Goal: Task Accomplishment & Management: Complete application form

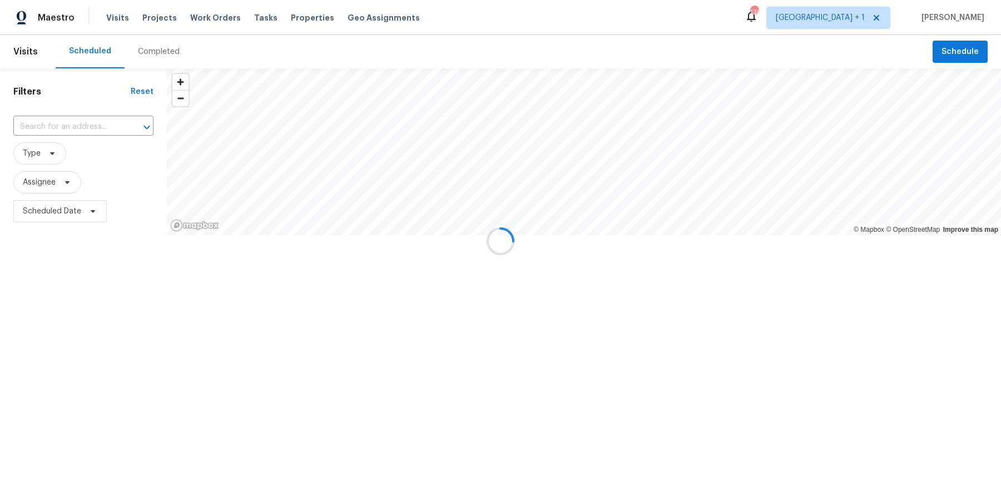
click at [860, 19] on div at bounding box center [500, 241] width 1001 height 482
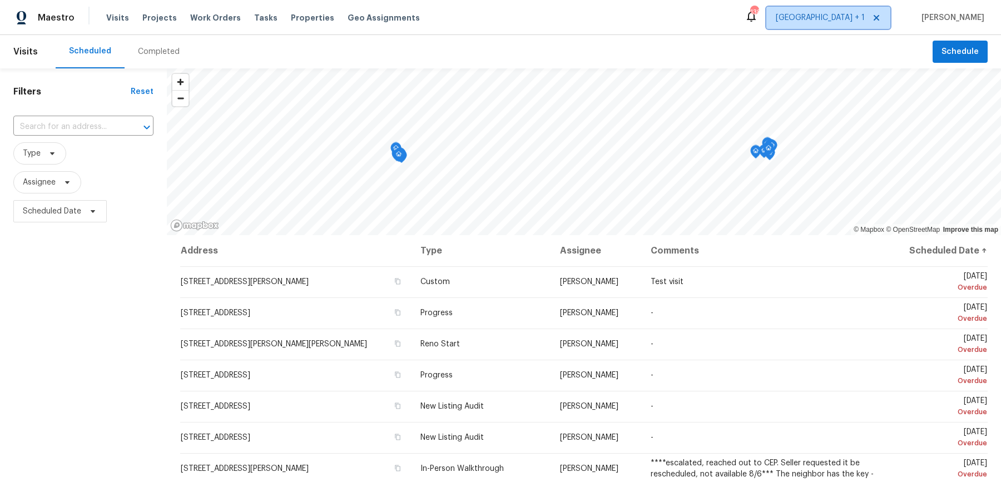
click at [862, 18] on span "[GEOGRAPHIC_DATA] + 1" at bounding box center [819, 17] width 89 height 11
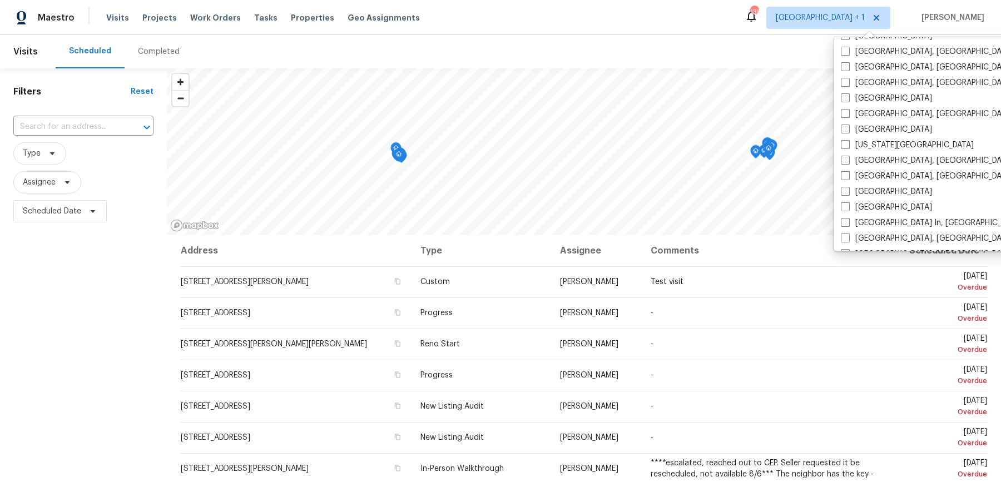
scroll to position [343, 0]
click at [849, 121] on label "[GEOGRAPHIC_DATA]" at bounding box center [885, 126] width 91 height 11
click at [848, 121] on input "[GEOGRAPHIC_DATA]" at bounding box center [843, 124] width 7 height 7
checkbox input "true"
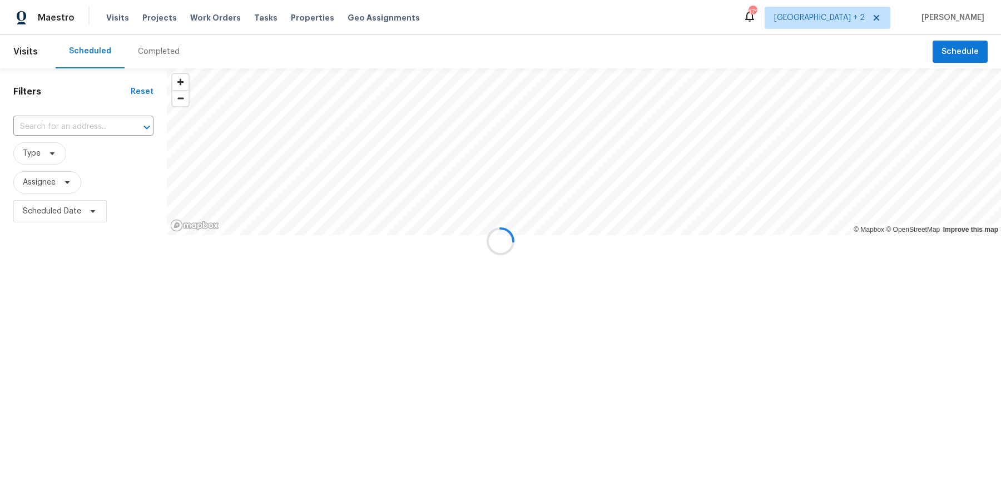
click at [106, 122] on div at bounding box center [500, 241] width 1001 height 482
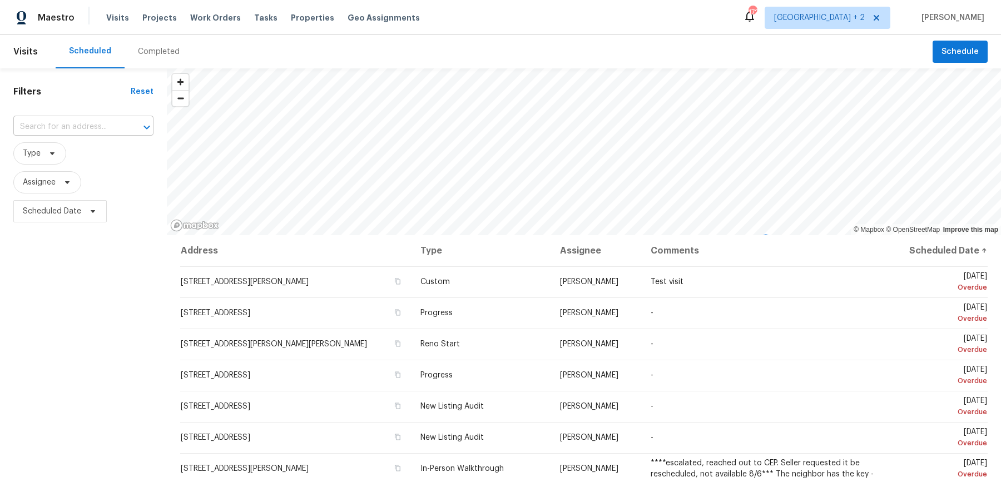
click at [92, 126] on input "text" at bounding box center [67, 126] width 109 height 17
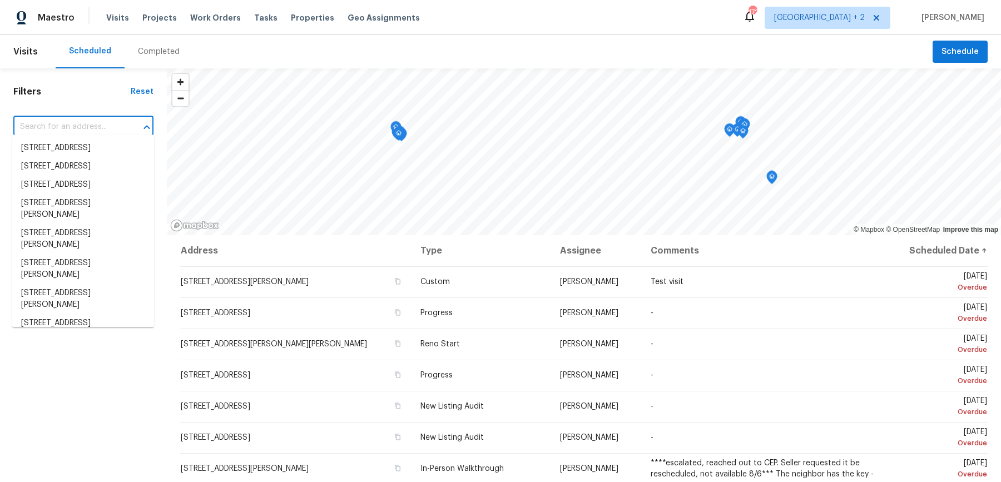
paste input "[STREET_ADDRESS]"
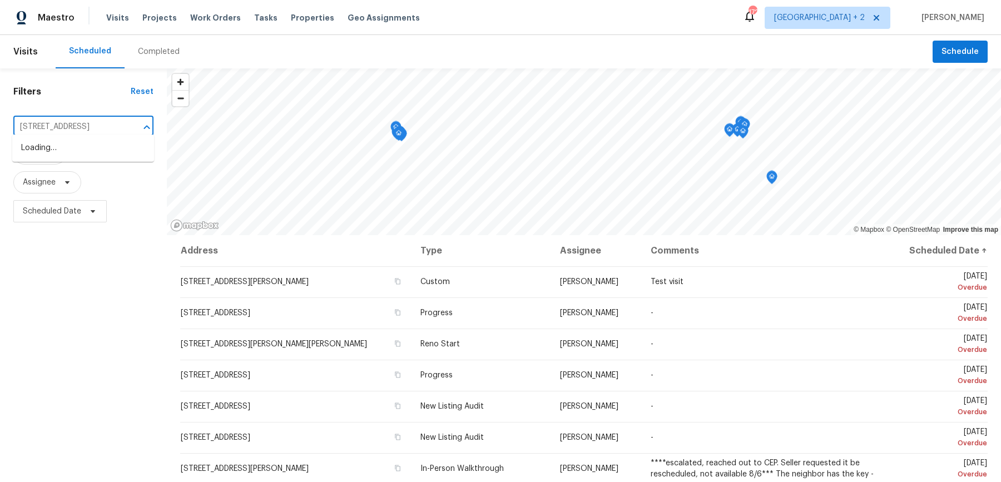
type input "[STREET_ADDRESS]"
click at [83, 194] on li "[STREET_ADDRESS]" at bounding box center [83, 185] width 142 height 18
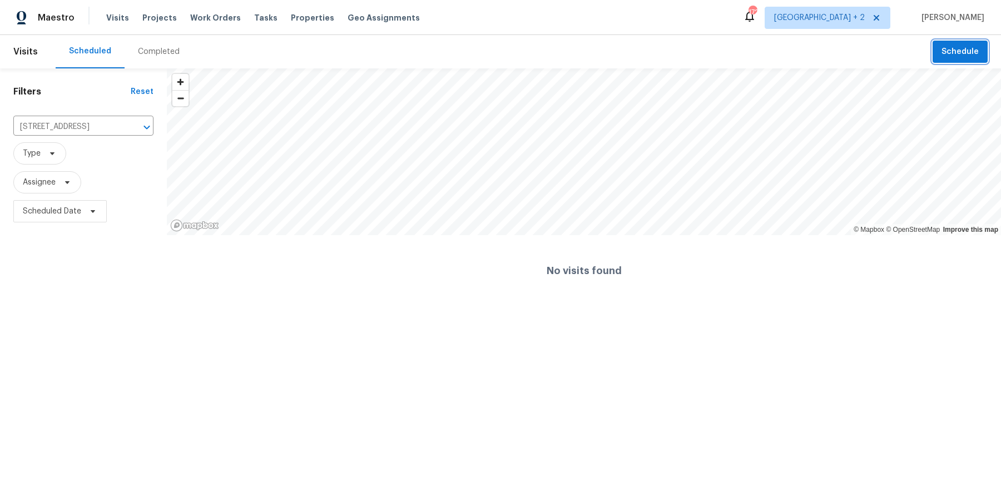
click at [972, 56] on span "Schedule" at bounding box center [959, 52] width 37 height 14
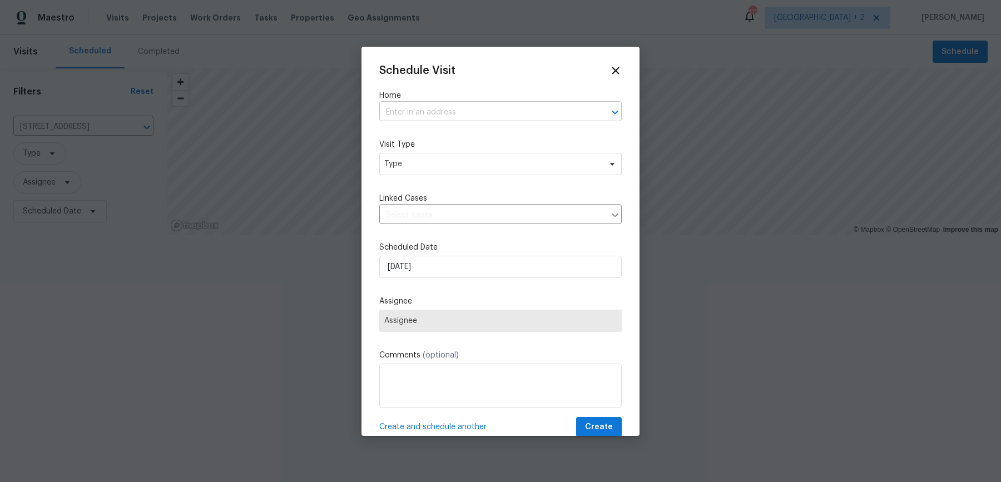
click at [478, 109] on input "text" at bounding box center [484, 112] width 211 height 17
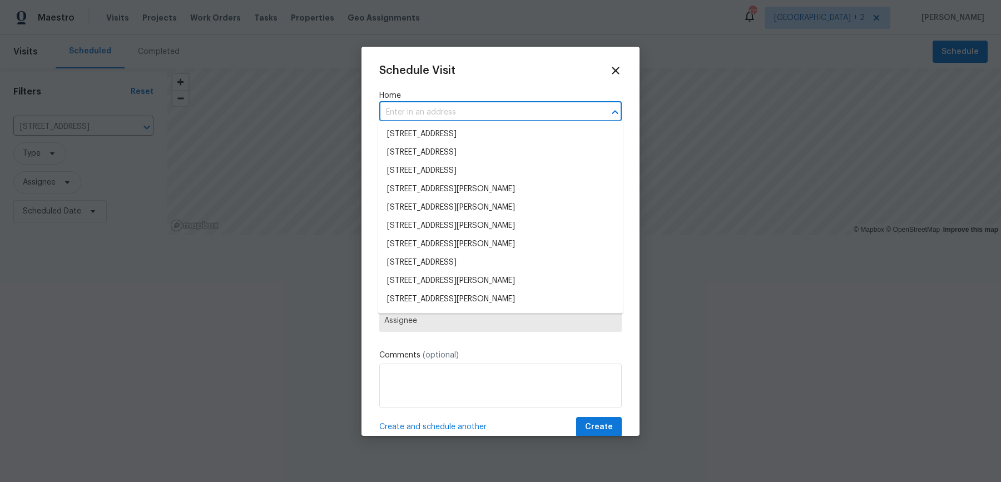
paste input "[STREET_ADDRESS]"
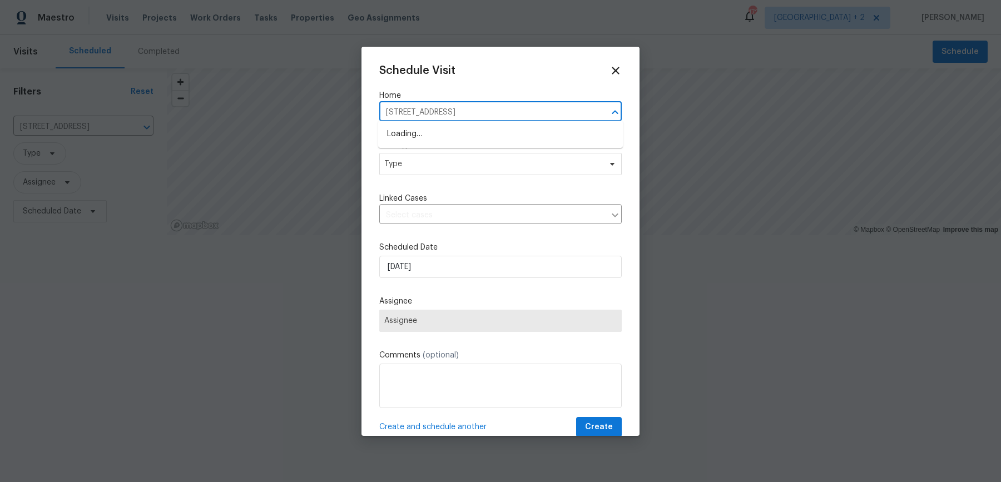
type input "[STREET_ADDRESS]"
click at [486, 170] on li "[STREET_ADDRESS]" at bounding box center [500, 171] width 245 height 18
click at [459, 158] on span "Type" at bounding box center [492, 163] width 216 height 11
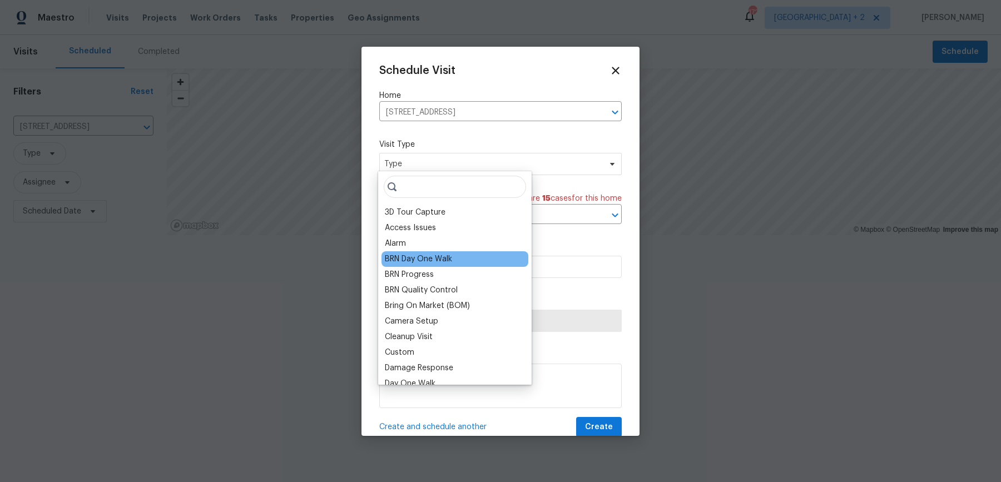
scroll to position [921, 0]
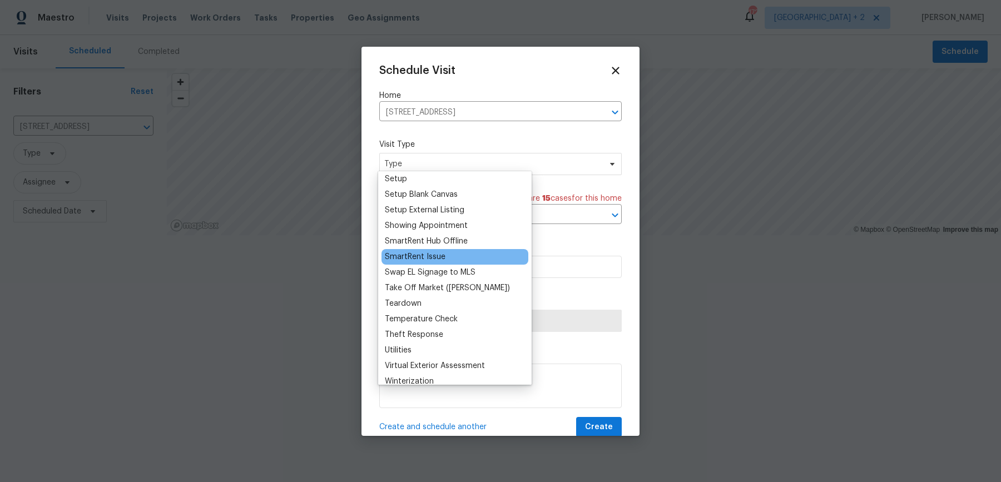
click at [417, 251] on div "SmartRent Issue" at bounding box center [415, 256] width 61 height 11
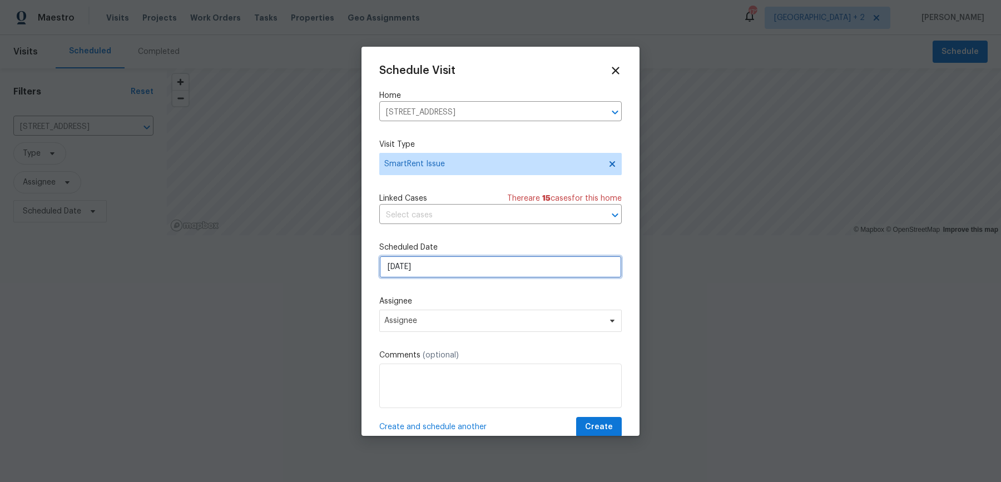
click at [421, 257] on input "[DATE]" at bounding box center [500, 267] width 242 height 22
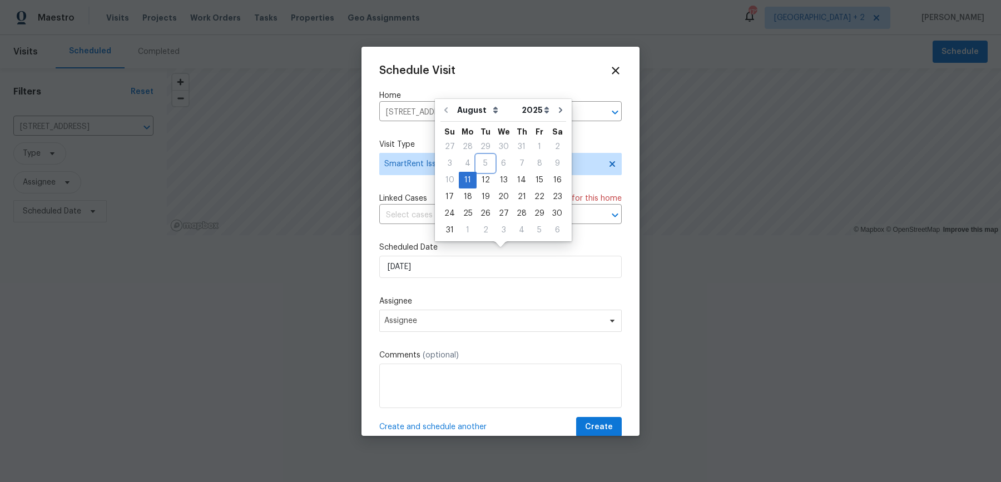
click at [479, 170] on div "5" at bounding box center [485, 164] width 18 height 16
click at [479, 178] on div "12" at bounding box center [485, 180] width 18 height 16
type input "[DATE]"
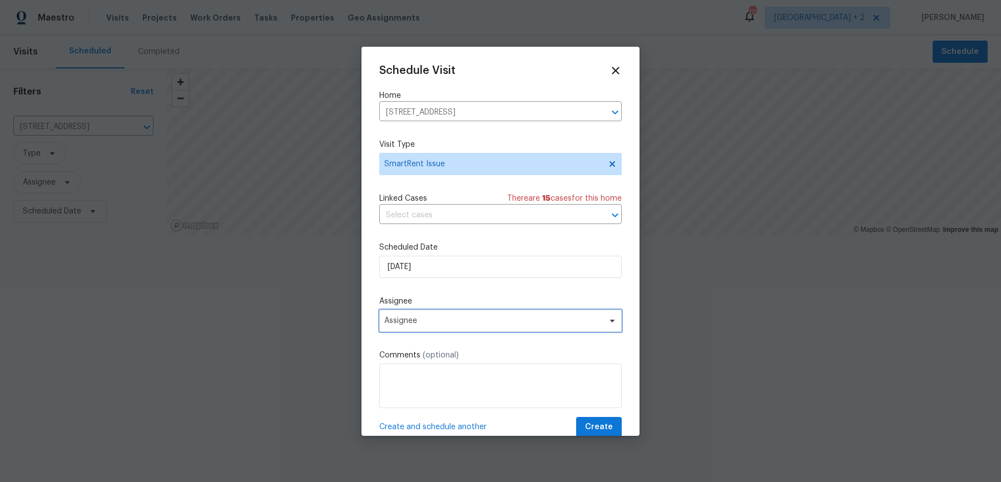
click at [438, 316] on span "Assignee" at bounding box center [493, 320] width 218 height 9
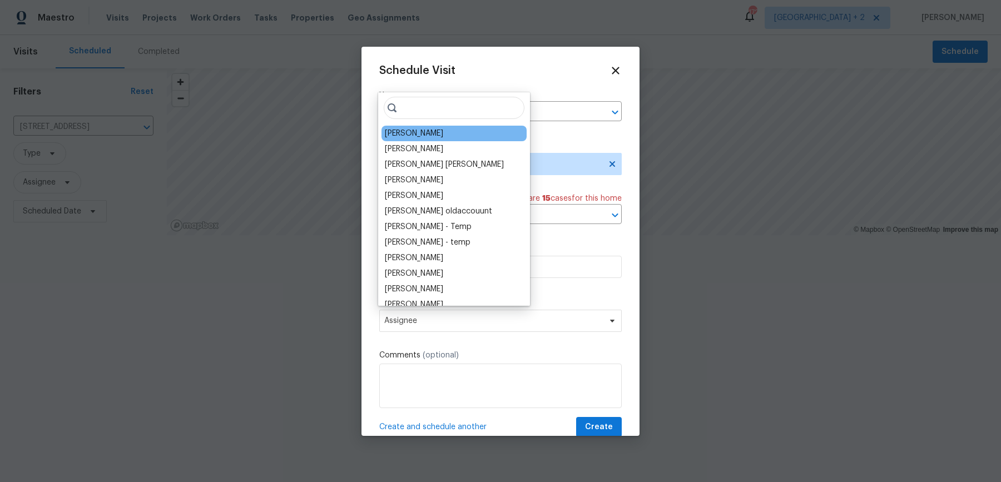
click at [410, 133] on div "[PERSON_NAME]" at bounding box center [414, 133] width 58 height 11
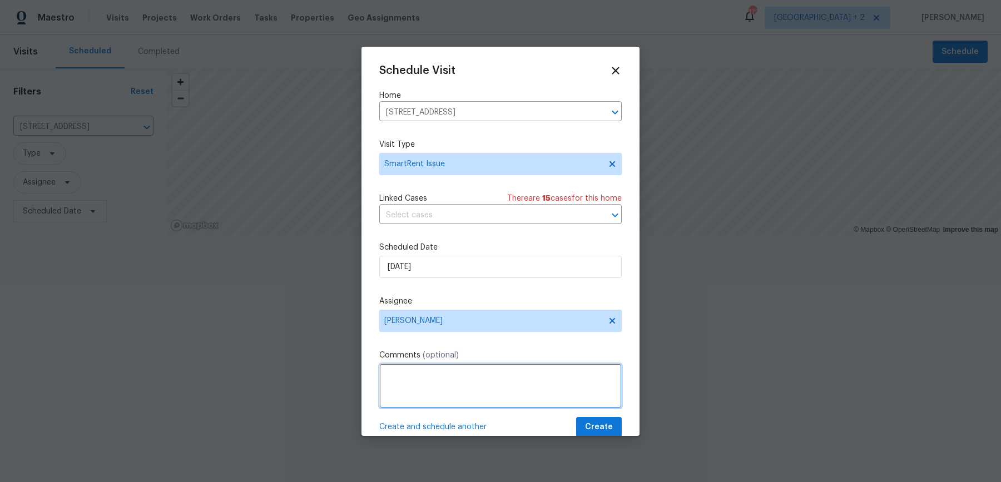
click at [474, 364] on textarea at bounding box center [500, 386] width 242 height 44
paste textarea "It looks like some sensors are offline (Front Motion Sensor, Back Motion Sensor…"
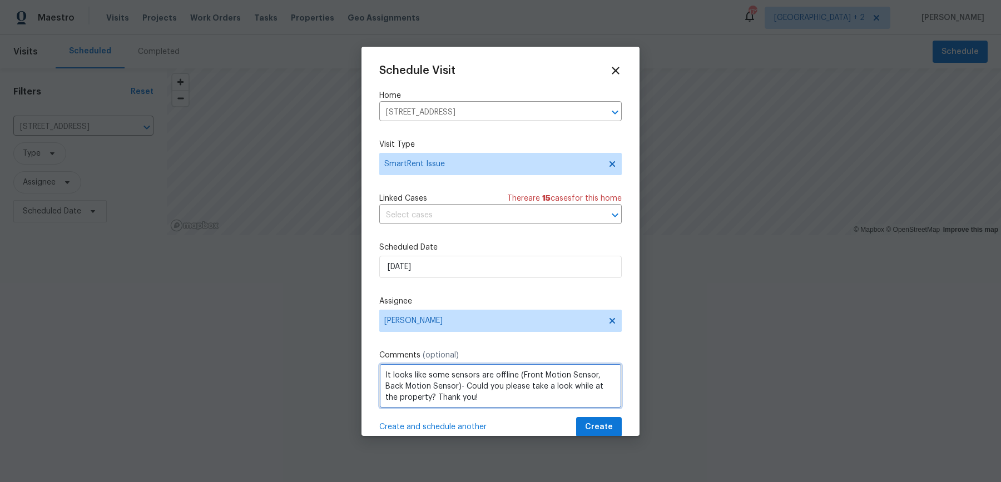
scroll to position [4, 0]
drag, startPoint x: 596, startPoint y: 362, endPoint x: 439, endPoint y: 369, distance: 158.0
click at [439, 369] on textarea "It looks like some sensors are offline (Front Motion Sensor, Back Motion Sensor…" at bounding box center [500, 386] width 242 height 44
click at [519, 365] on textarea "It looks like some sensors are offline (Front Motion Sensor- Could you please t…" at bounding box center [500, 386] width 242 height 44
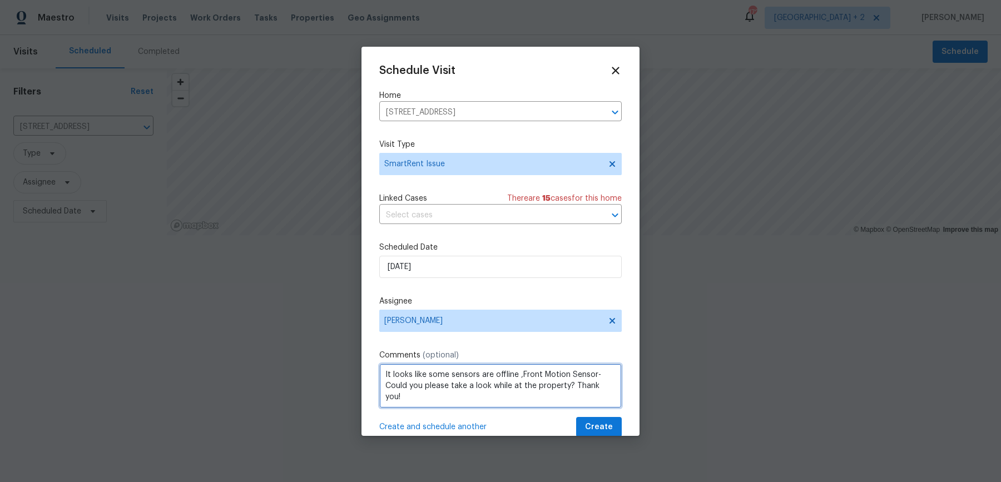
type textarea "It looks like some sensors are offline ,Front Motion Sensor- Could you please t…"
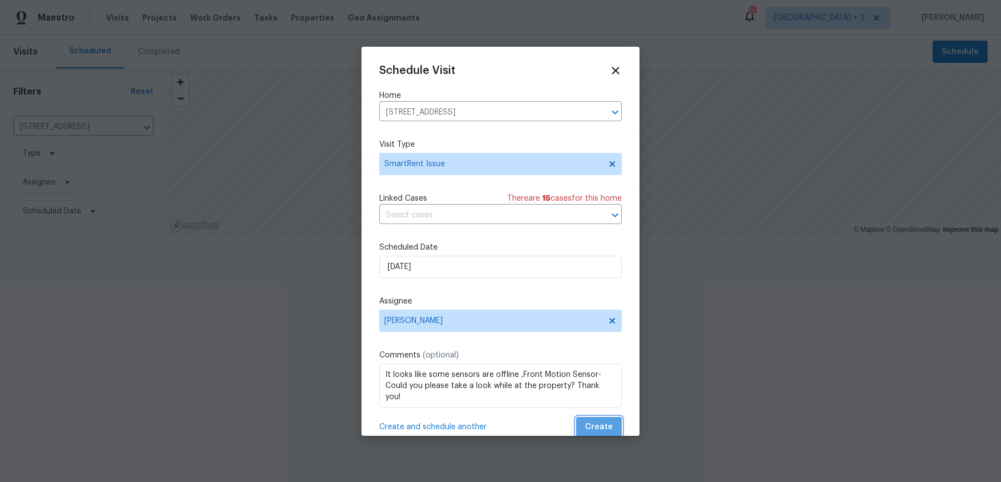
click at [611, 417] on button "Create" at bounding box center [599, 427] width 46 height 21
